Goal: Transaction & Acquisition: Purchase product/service

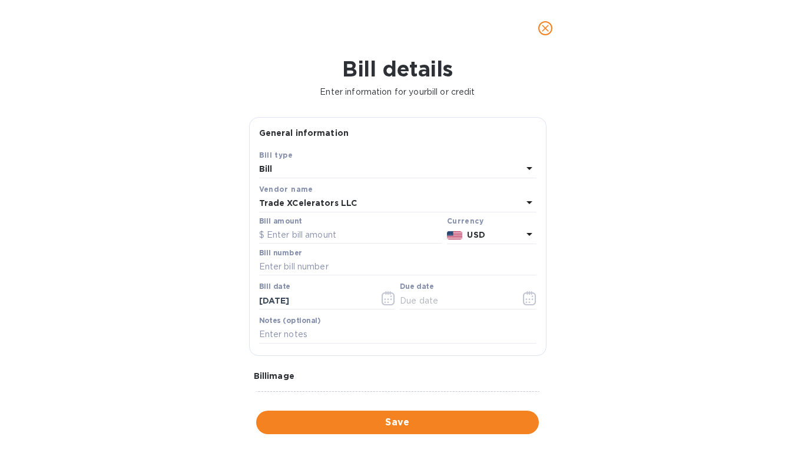
click at [339, 173] on div "Bill" at bounding box center [390, 169] width 263 height 16
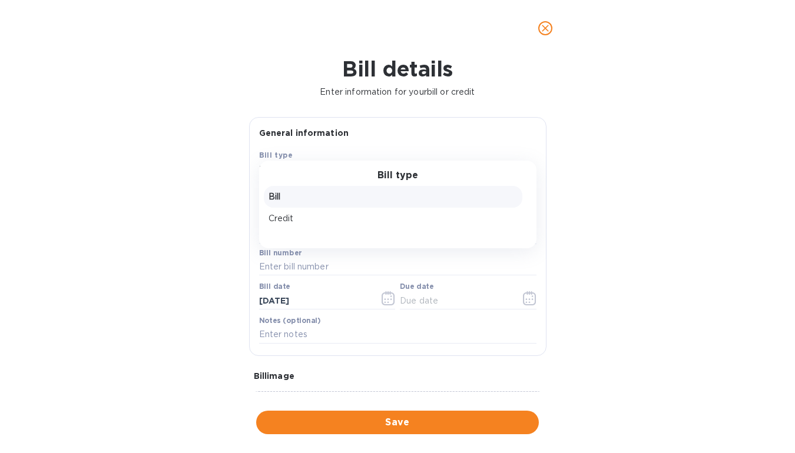
click at [326, 197] on p "Bill" at bounding box center [393, 197] width 249 height 12
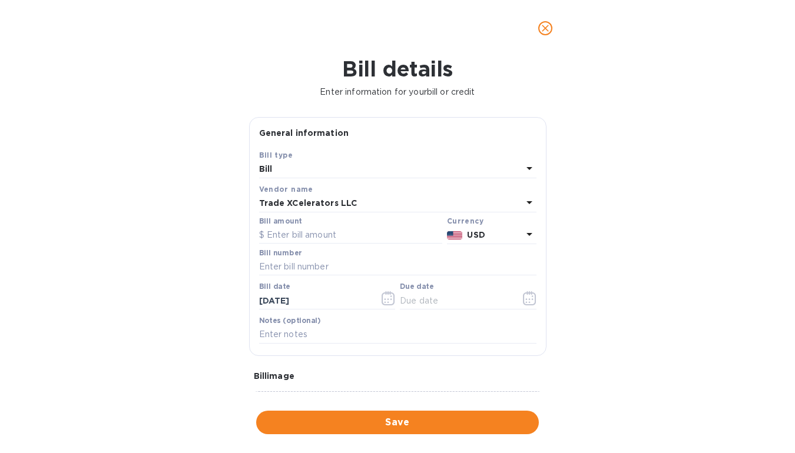
click at [334, 173] on div "Bill" at bounding box center [390, 169] width 263 height 16
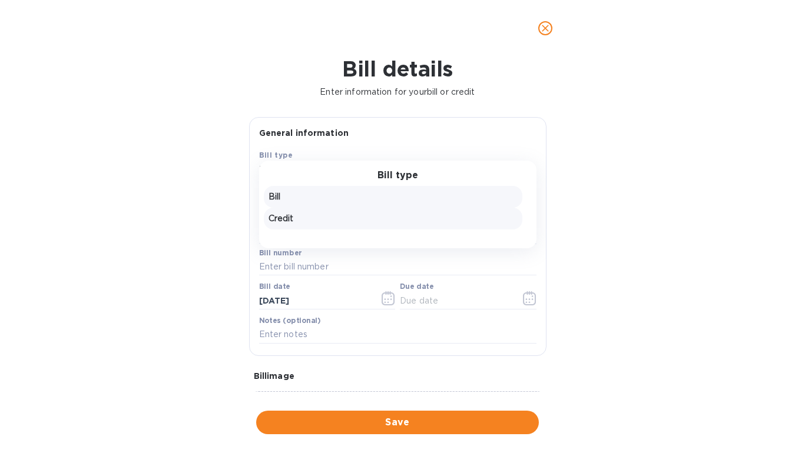
click at [325, 213] on p "Credit" at bounding box center [393, 219] width 249 height 12
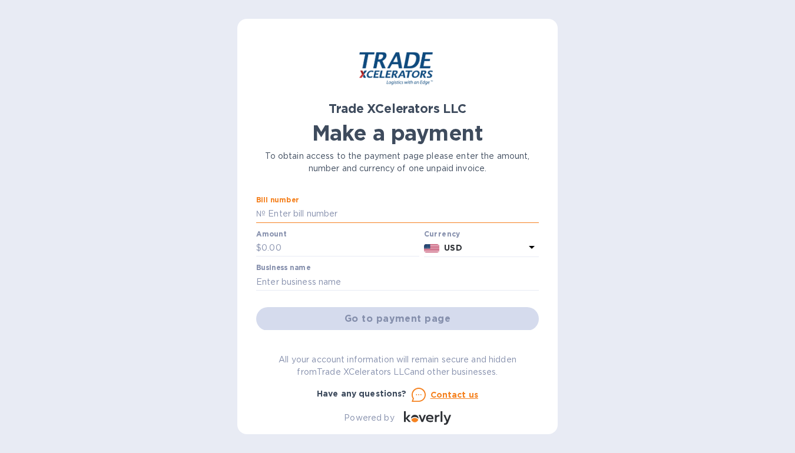
click at [322, 218] on input "text" at bounding box center [402, 215] width 273 height 18
type input "7506626"
click at [327, 253] on input "text" at bounding box center [340, 249] width 158 height 18
type input "1,602.01"
click at [298, 290] on input "text" at bounding box center [397, 282] width 283 height 18
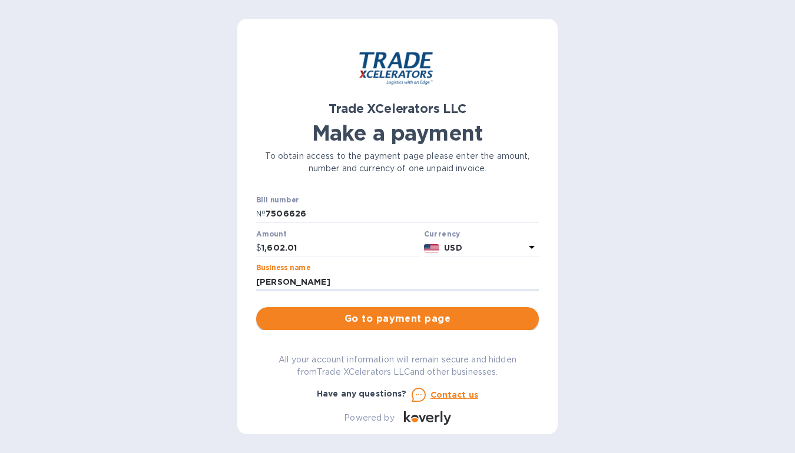
type input "[PERSON_NAME]"
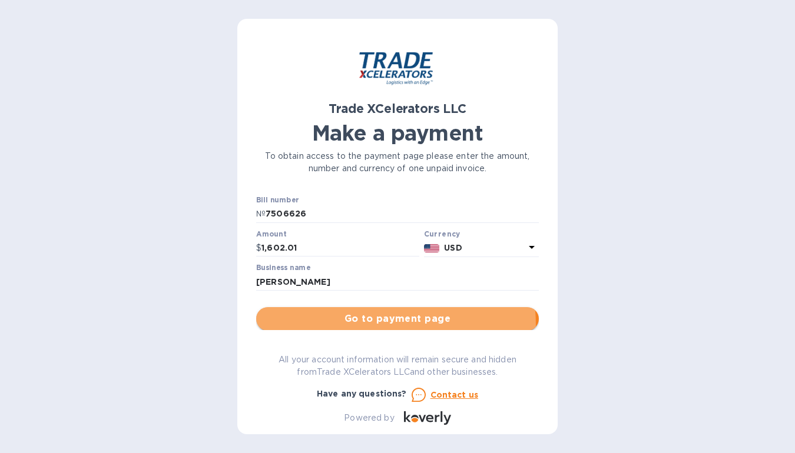
click at [316, 327] on button "Go to payment page" at bounding box center [397, 319] width 283 height 24
